Goal: Task Accomplishment & Management: Manage account settings

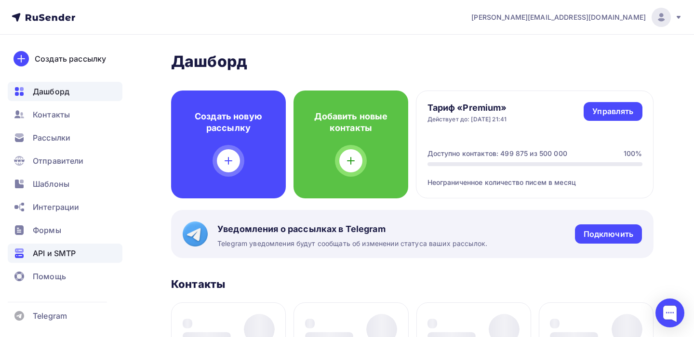
click at [67, 255] on span "API и SMTP" at bounding box center [54, 254] width 43 height 12
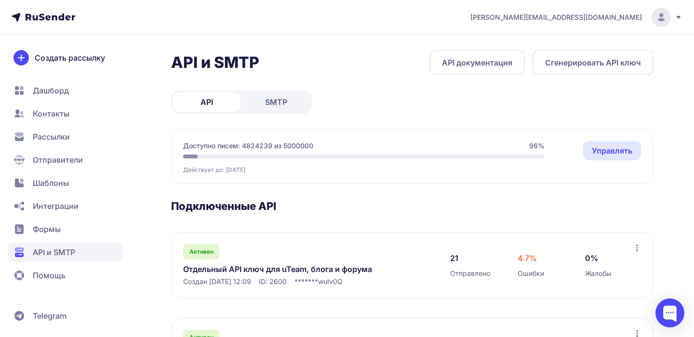
click at [285, 100] on span "SMTP" at bounding box center [276, 102] width 22 height 12
click at [677, 16] on icon at bounding box center [679, 17] width 4 height 3
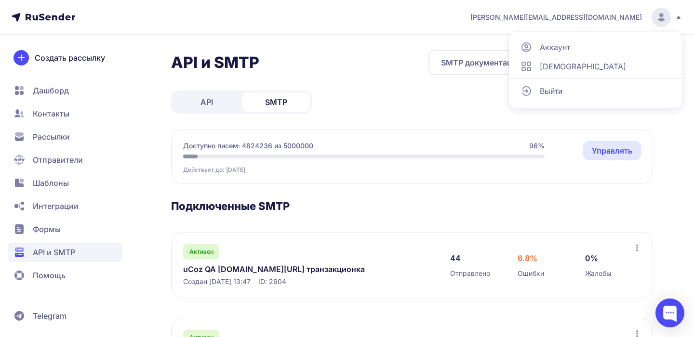
click at [565, 93] on div "Выйти" at bounding box center [596, 90] width 162 height 19
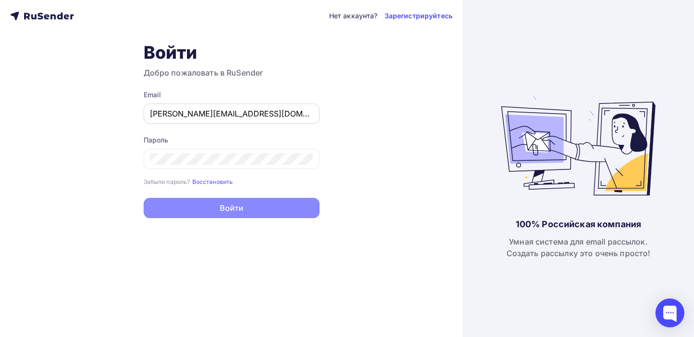
click at [222, 118] on input "irina@ucoz.net" at bounding box center [231, 114] width 163 height 12
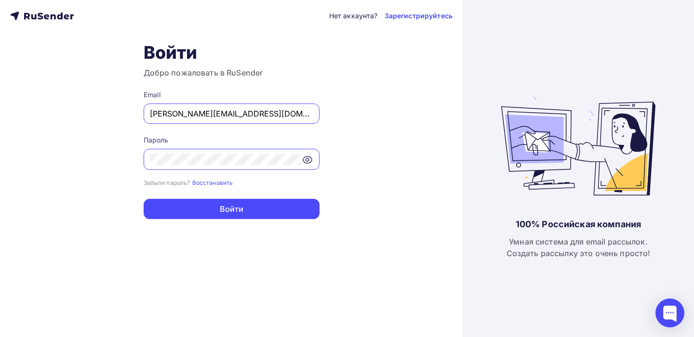
click at [222, 118] on input "irina@ucoz.net" at bounding box center [231, 114] width 163 height 12
type input "[EMAIL_ADDRESS][DOMAIN_NAME]"
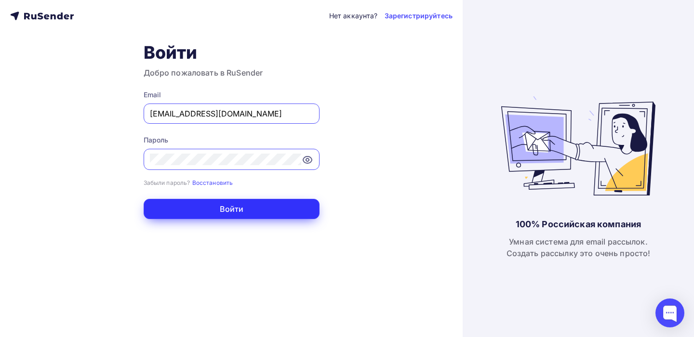
click at [225, 216] on button "Войти" at bounding box center [232, 209] width 176 height 20
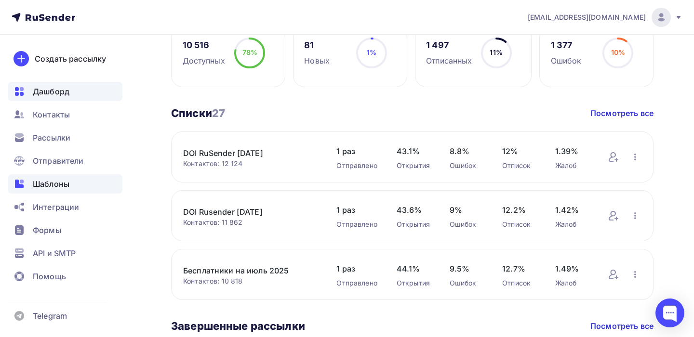
scroll to position [233, 0]
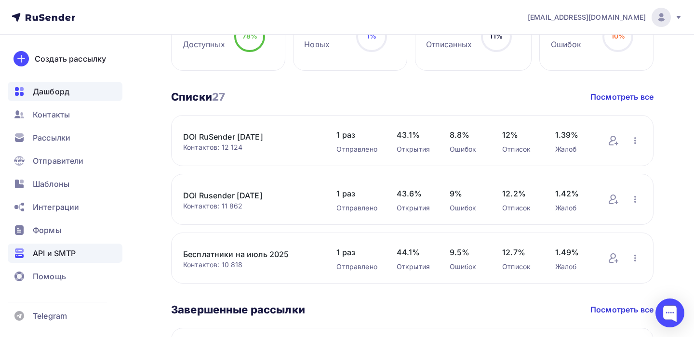
click at [65, 260] on div "API и SMTP" at bounding box center [65, 253] width 115 height 19
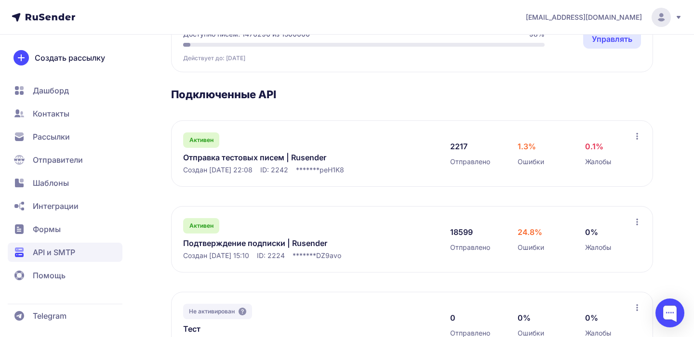
scroll to position [117, 0]
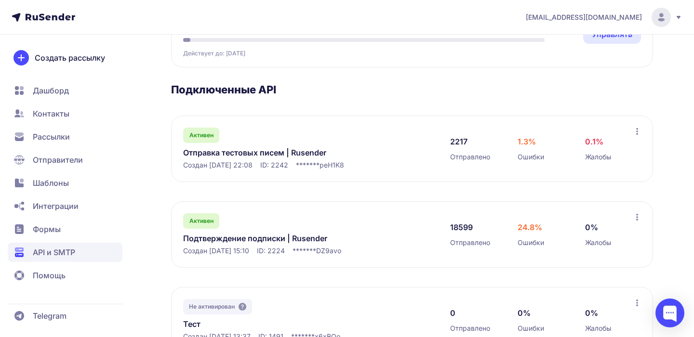
click at [263, 241] on link "Подтверждение подписки | Rusender" at bounding box center [282, 239] width 198 height 12
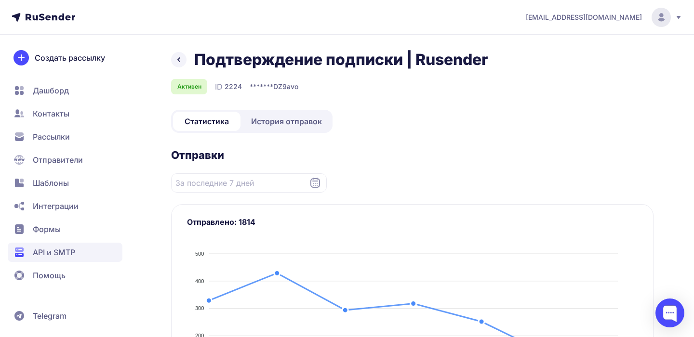
click at [282, 128] on link "История отправок" at bounding box center [286, 121] width 88 height 19
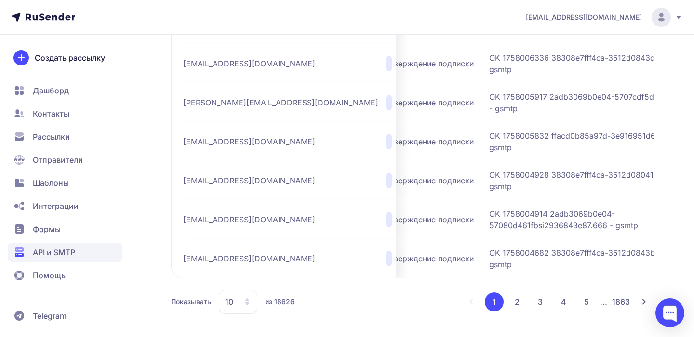
scroll to position [0, 187]
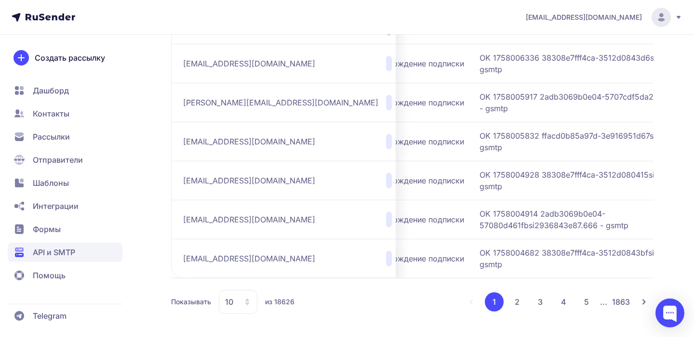
click at [518, 304] on button "2" at bounding box center [517, 302] width 19 height 19
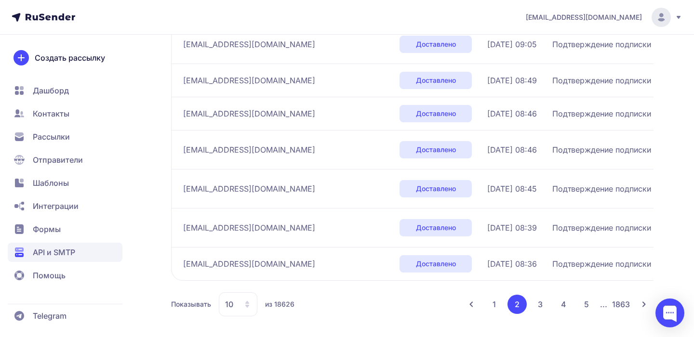
scroll to position [327, 0]
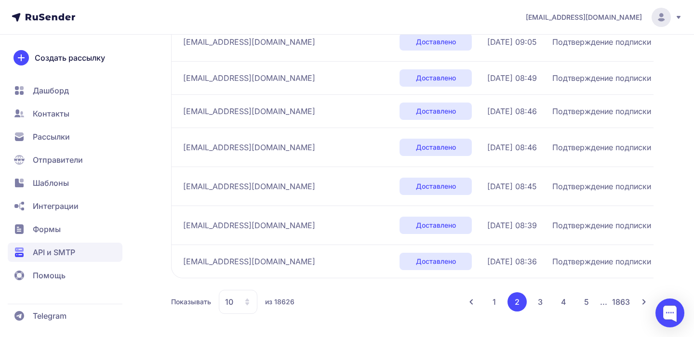
click at [544, 303] on button "3" at bounding box center [540, 302] width 19 height 19
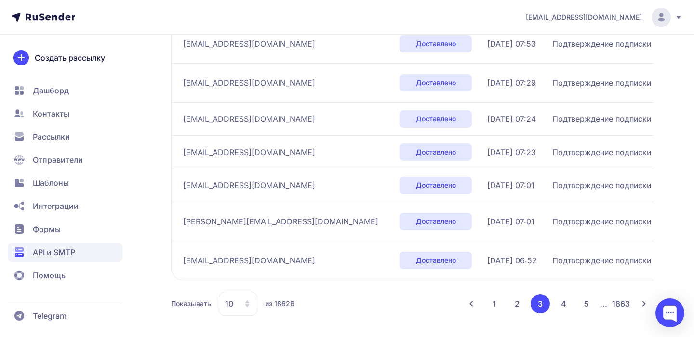
scroll to position [316, 0]
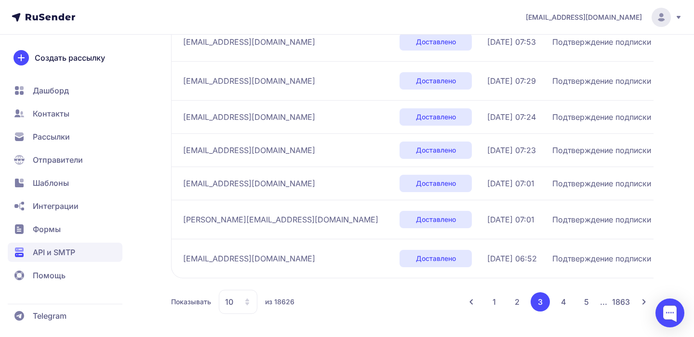
click at [566, 302] on button "4" at bounding box center [563, 302] width 19 height 19
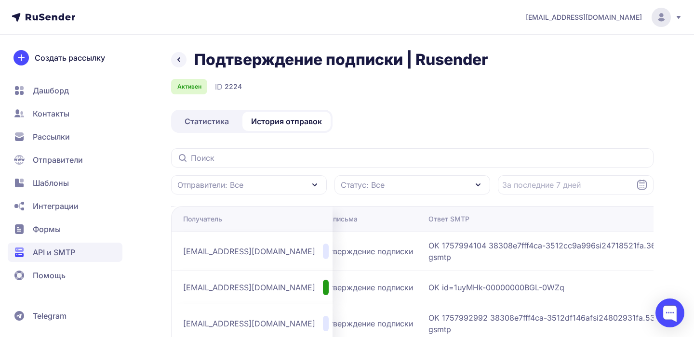
scroll to position [0, 192]
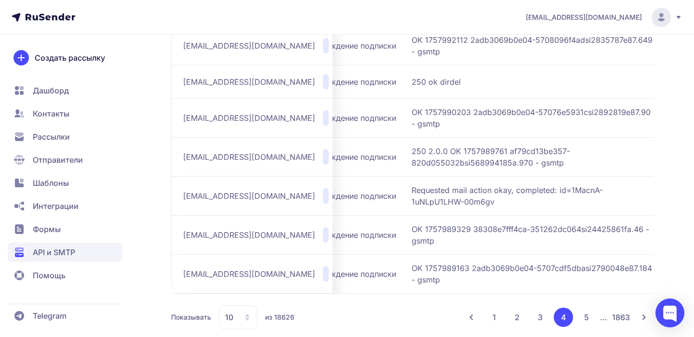
scroll to position [333, 0]
